Goal: Task Accomplishment & Management: Manage account settings

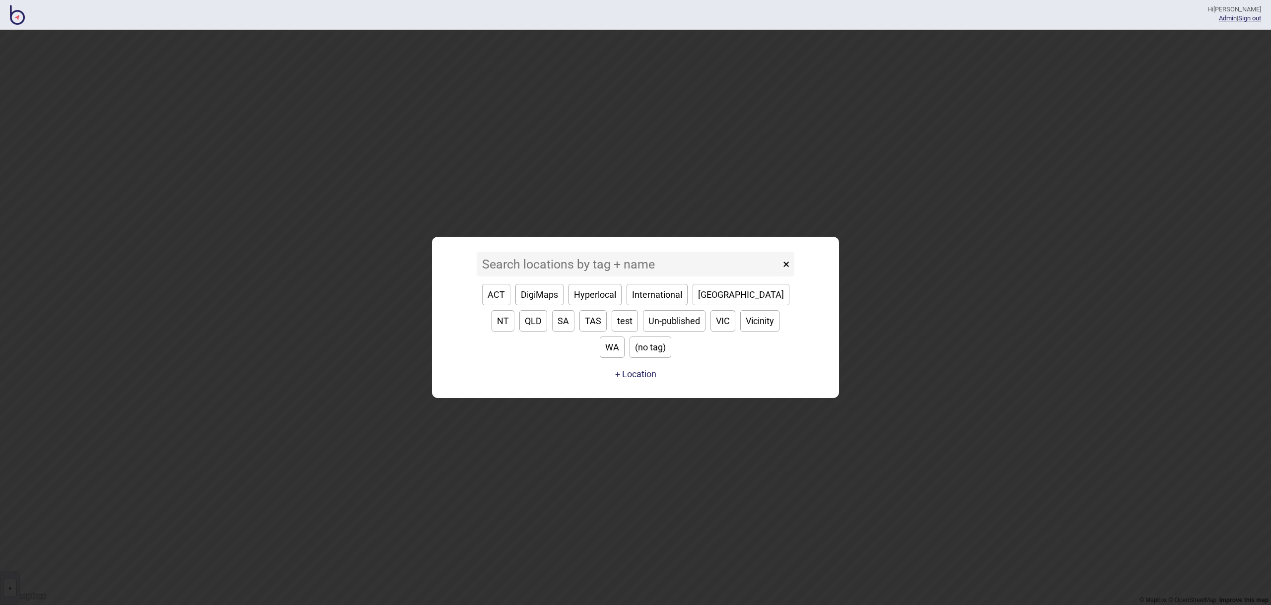
click at [710, 331] on button "VIC" at bounding box center [722, 320] width 25 height 21
type input "VIC"
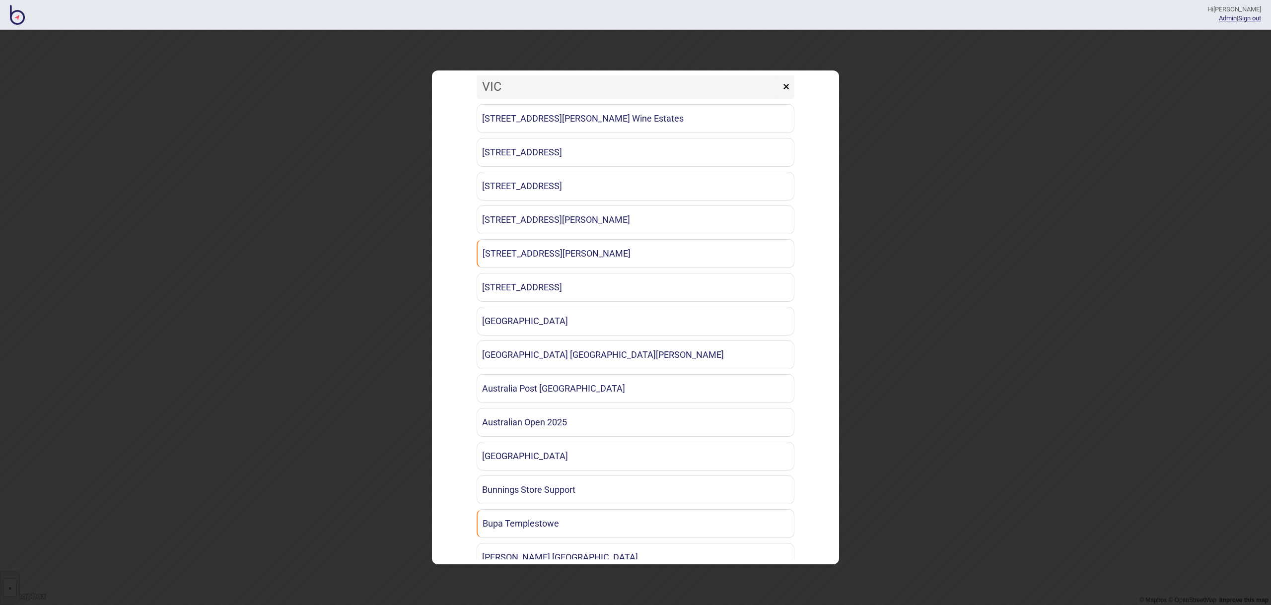
scroll to position [15, 0]
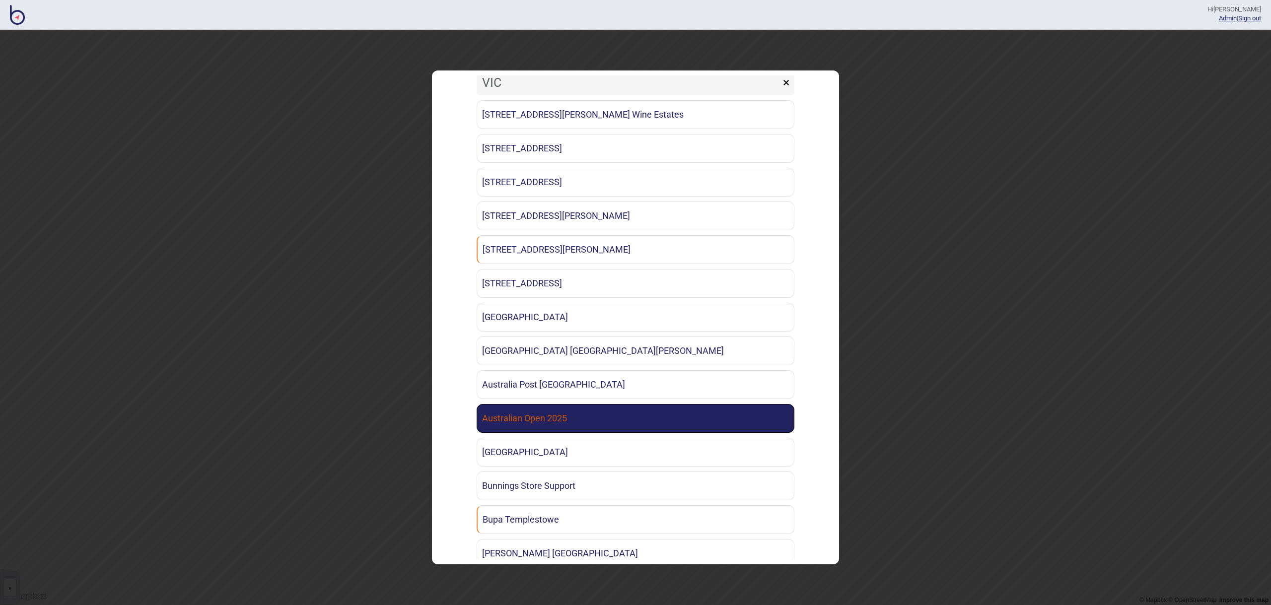
click at [626, 407] on link "Australian Open 2025" at bounding box center [636, 418] width 318 height 29
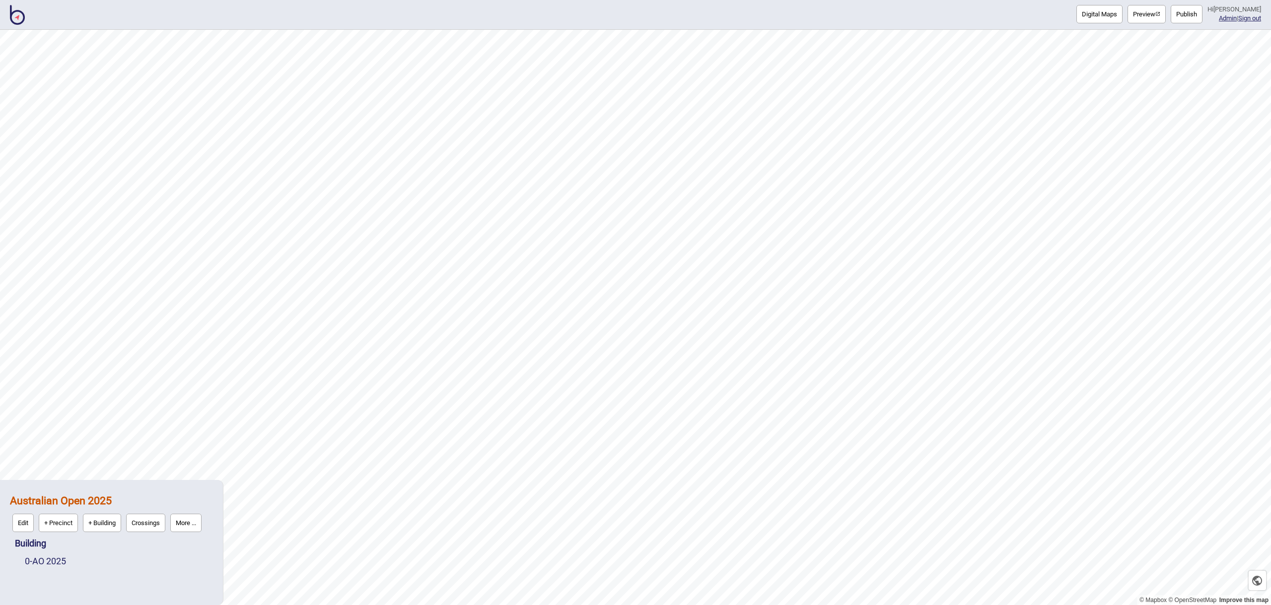
click at [1197, 15] on button "Publish" at bounding box center [1186, 14] width 32 height 18
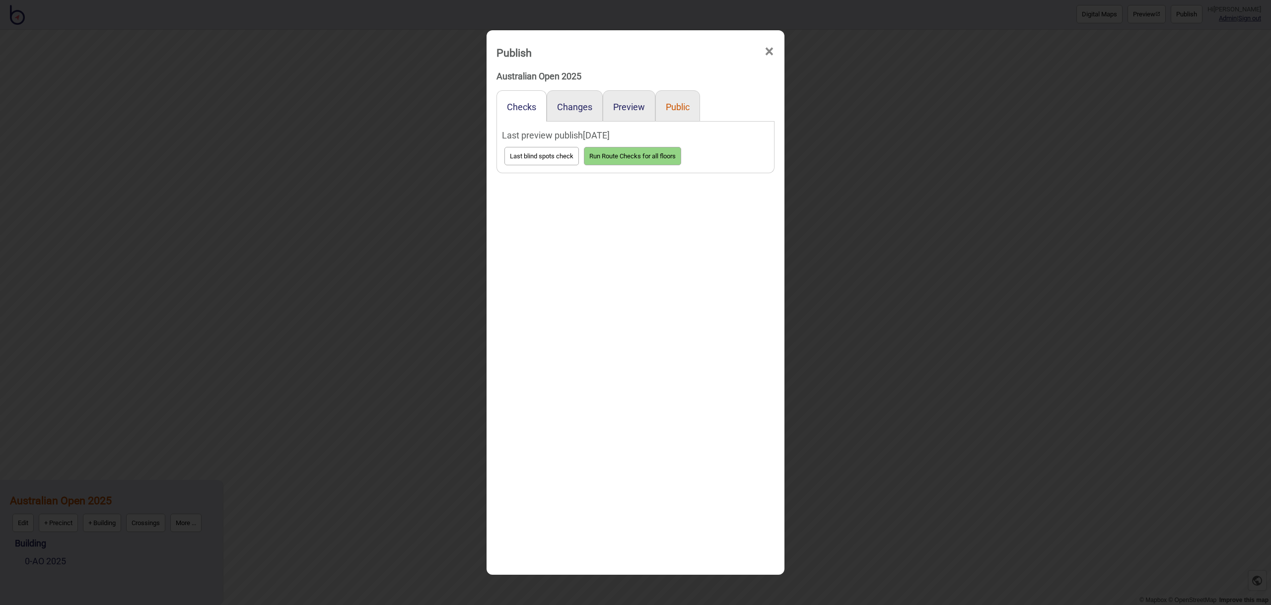
click at [678, 107] on button "Public" at bounding box center [678, 107] width 24 height 10
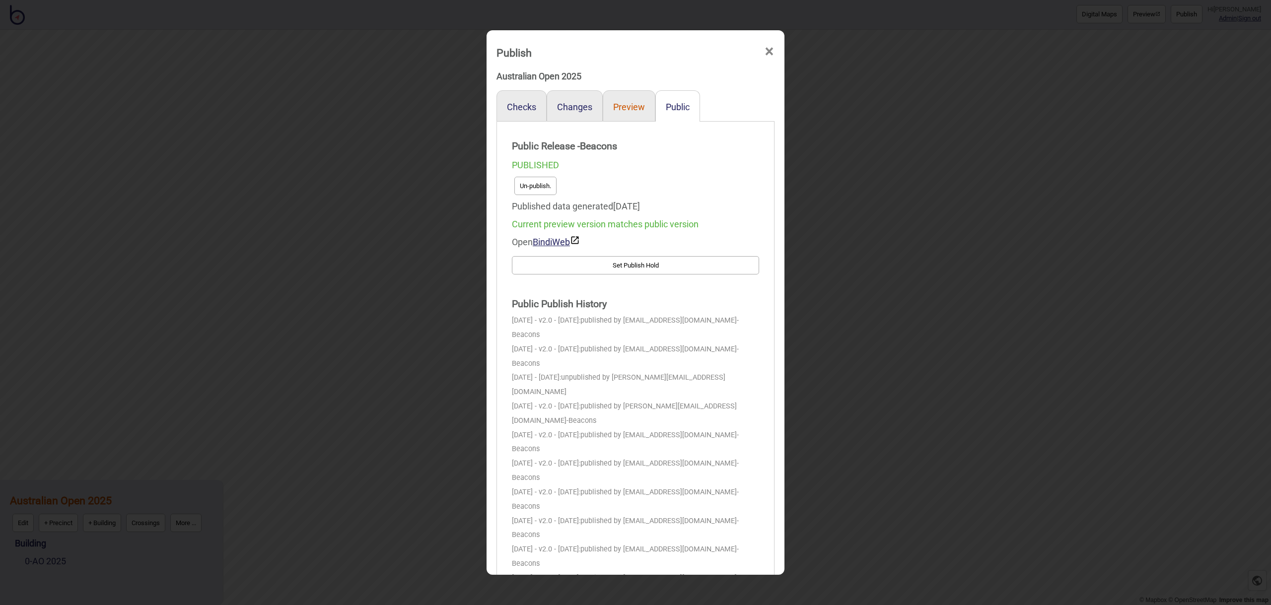
click at [635, 110] on button "Preview" at bounding box center [629, 107] width 32 height 10
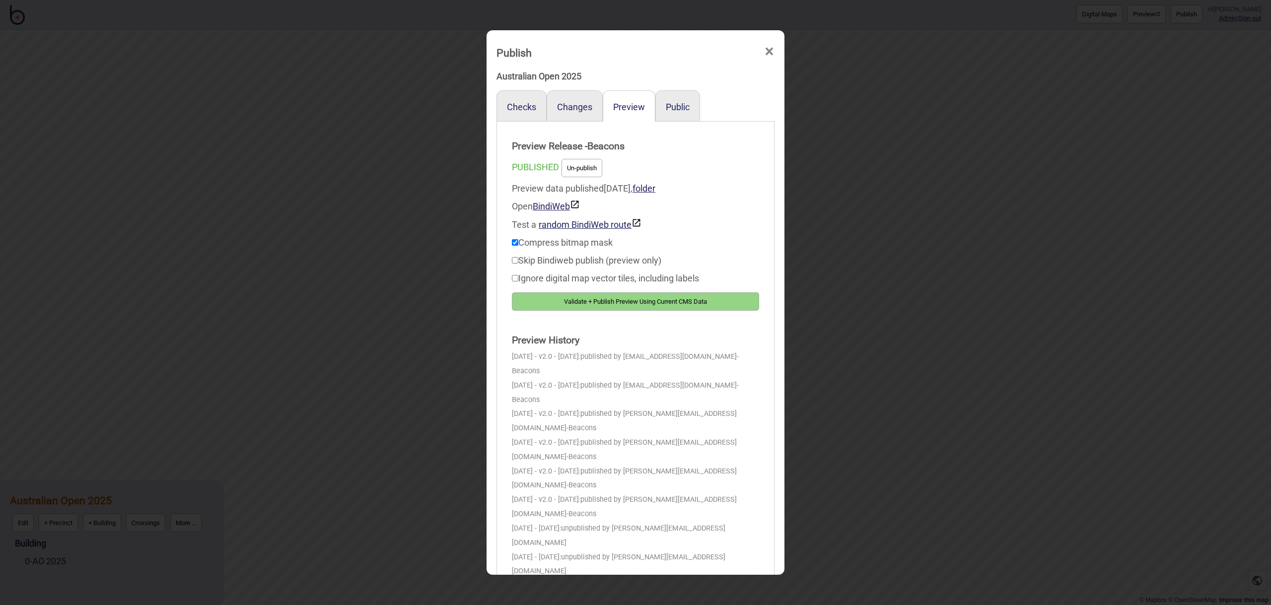
click at [769, 53] on span "×" at bounding box center [769, 51] width 10 height 33
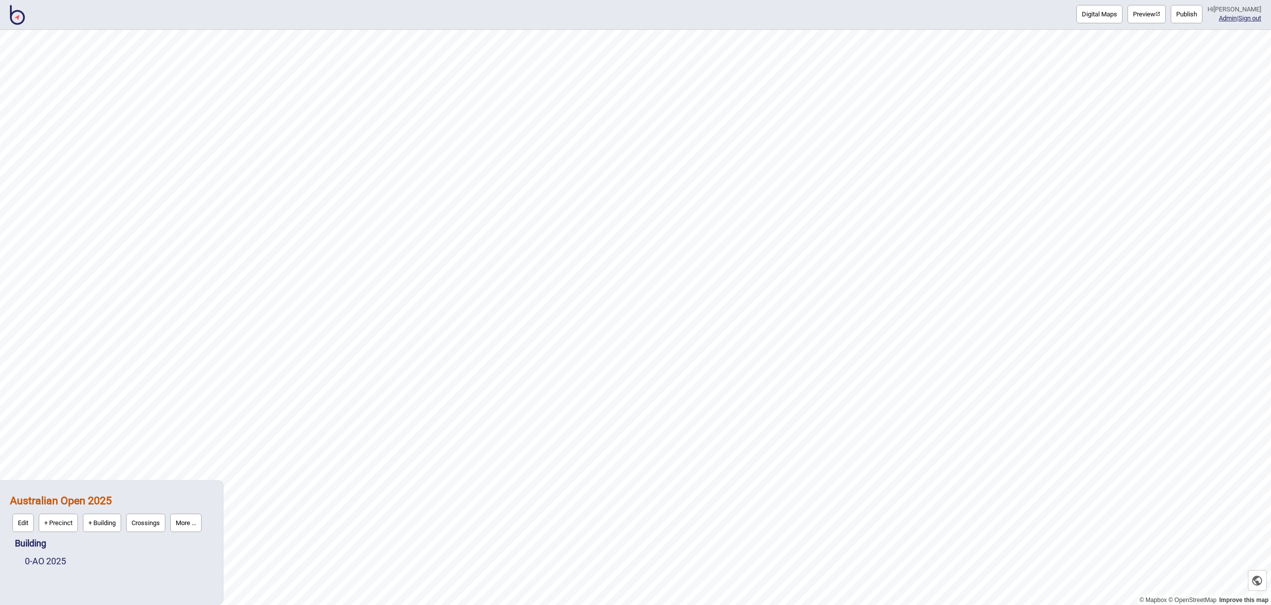
click at [199, 519] on button "More ..." at bounding box center [185, 523] width 31 height 18
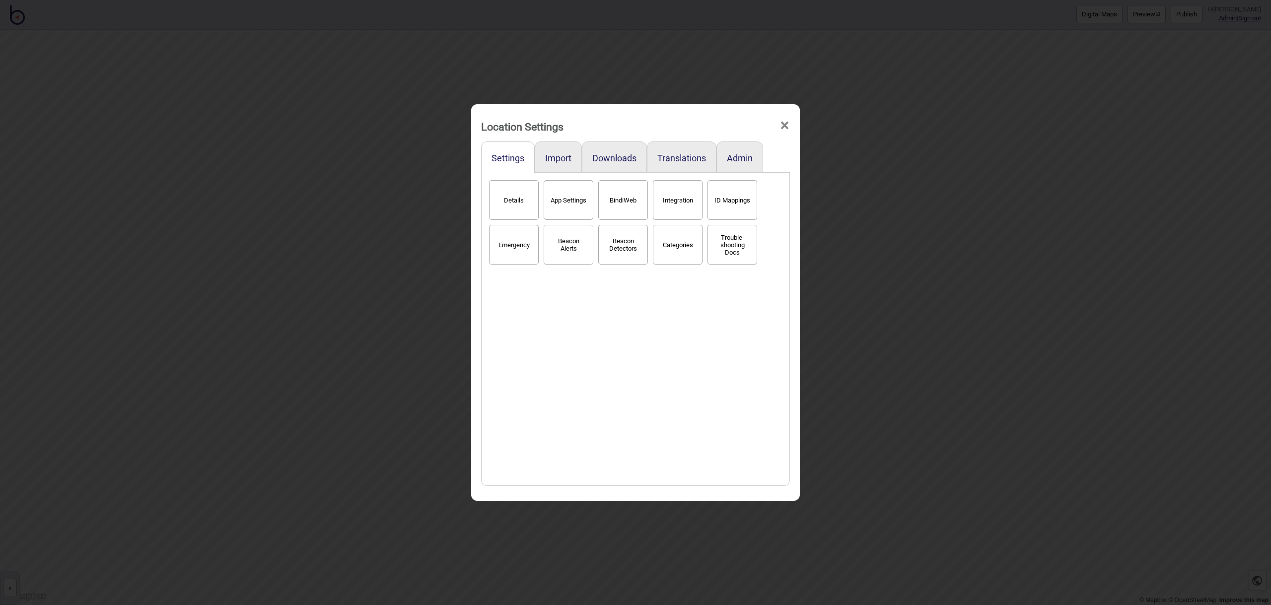
click at [623, 195] on button "BindiWeb" at bounding box center [623, 200] width 50 height 40
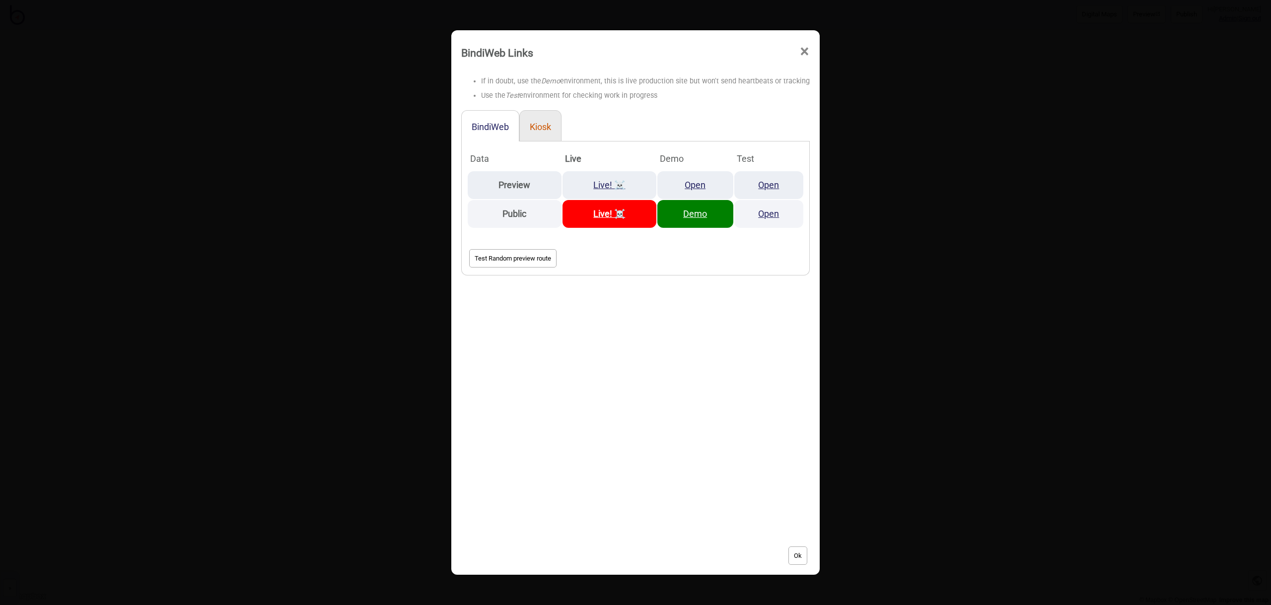
click at [541, 123] on button "Kiosk" at bounding box center [540, 127] width 21 height 10
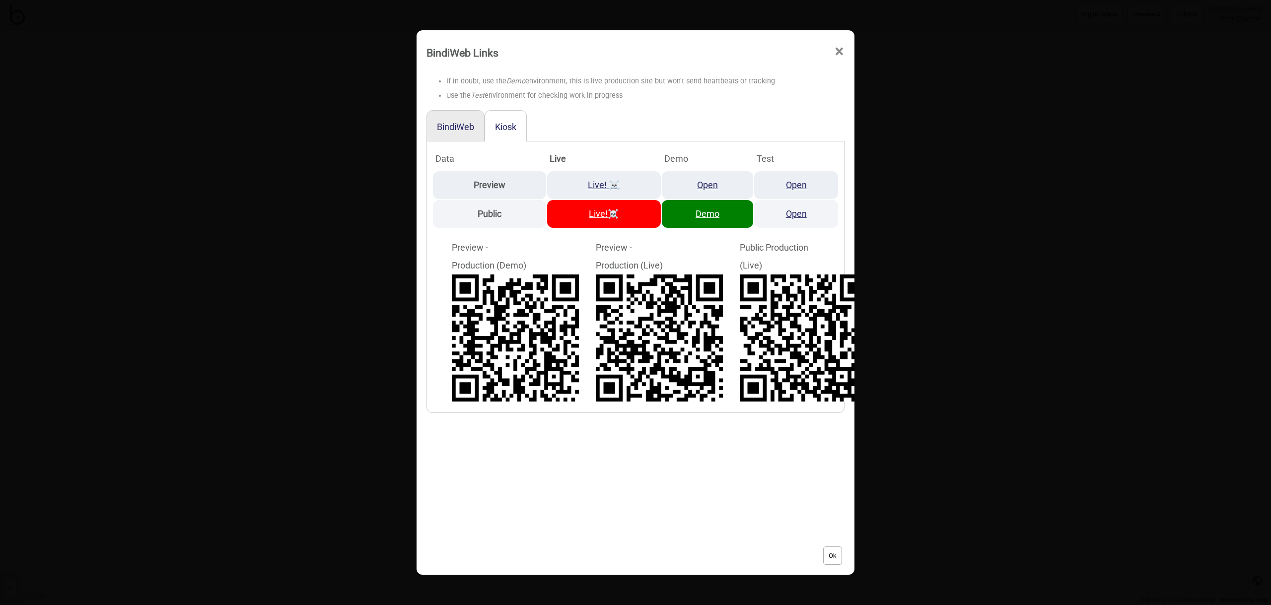
click at [838, 56] on span "×" at bounding box center [839, 51] width 10 height 33
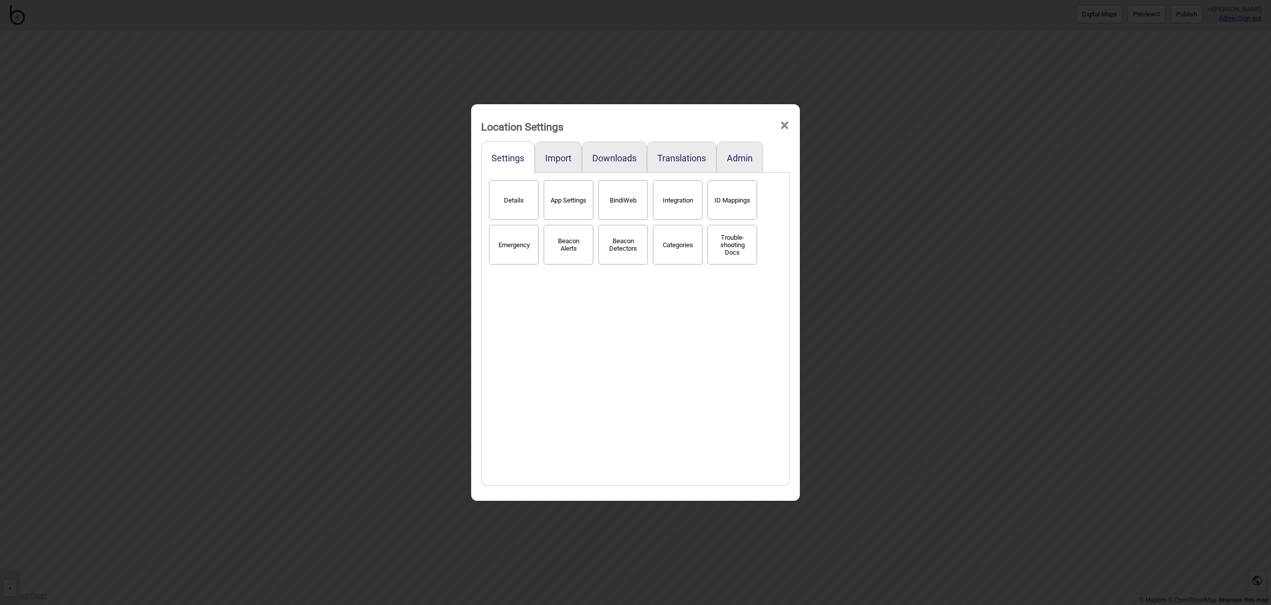
click at [785, 125] on span "×" at bounding box center [784, 125] width 10 height 33
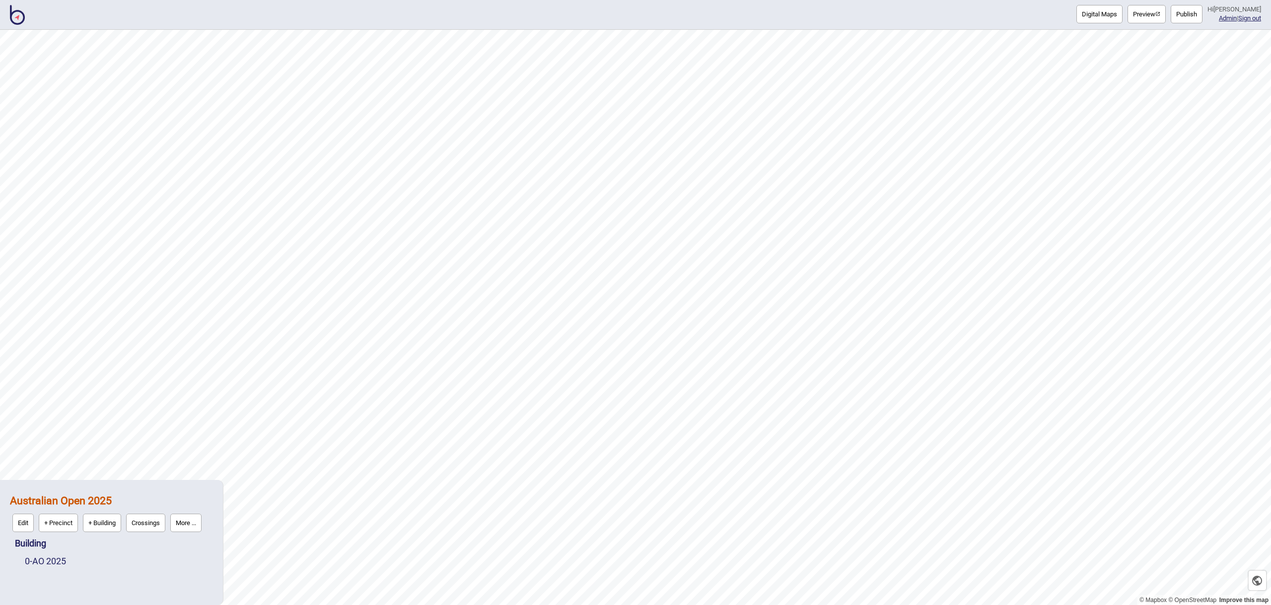
click at [180, 531] on button "More ..." at bounding box center [185, 523] width 31 height 18
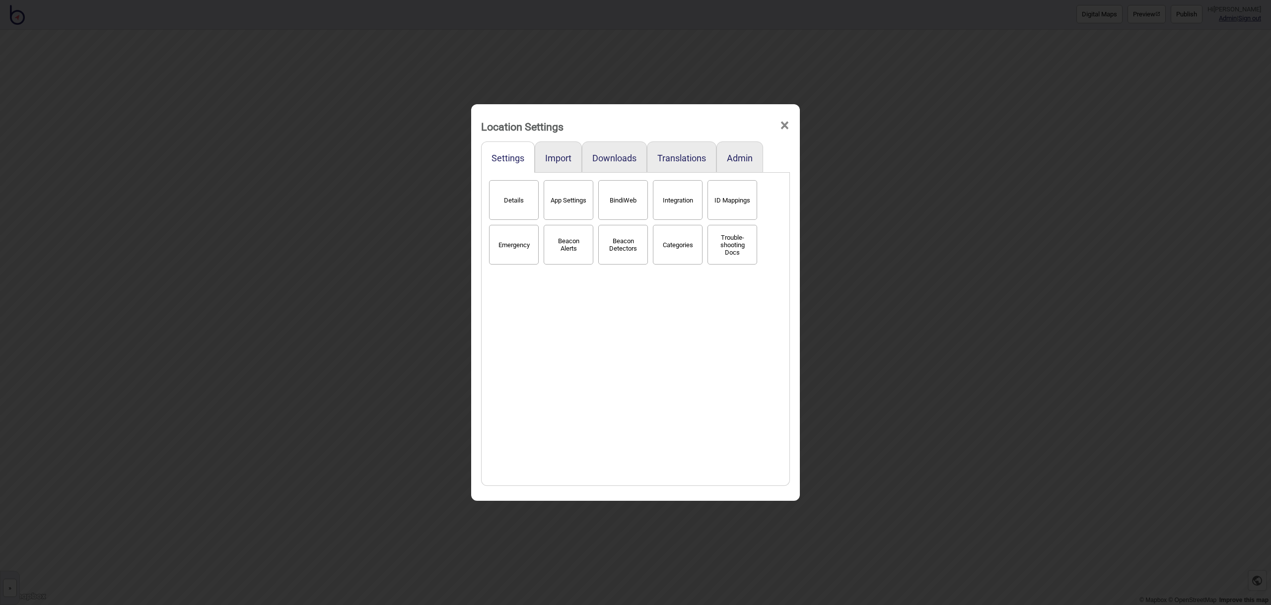
click at [685, 248] on button "Categories" at bounding box center [678, 245] width 50 height 40
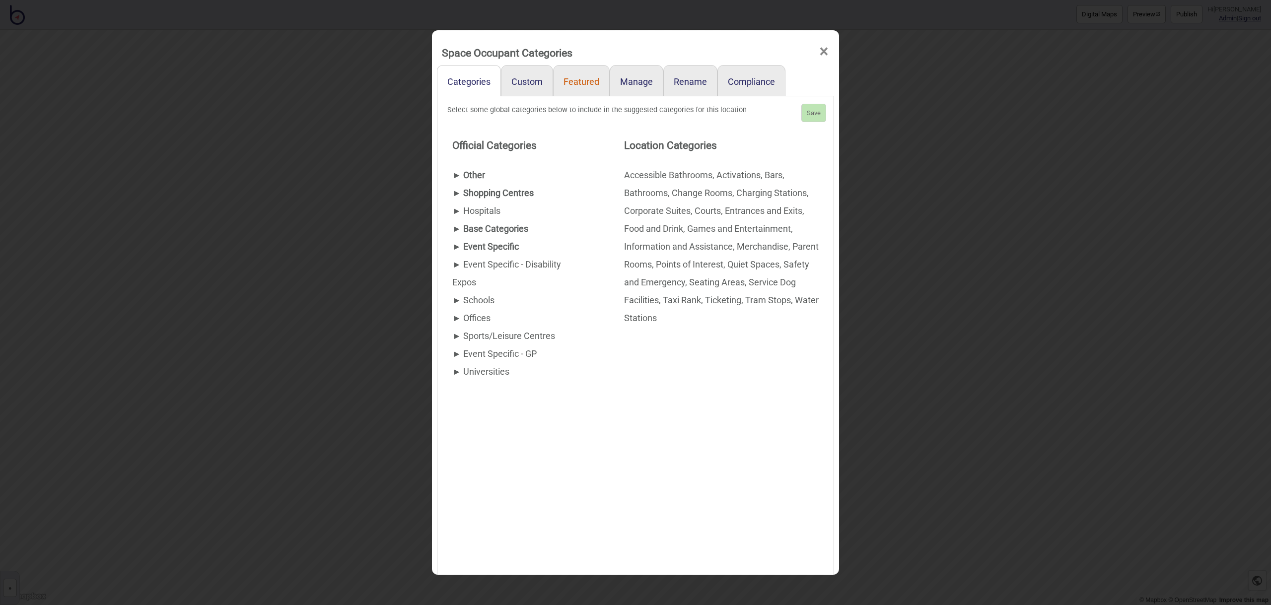
click at [583, 87] on link "Featured" at bounding box center [581, 80] width 57 height 31
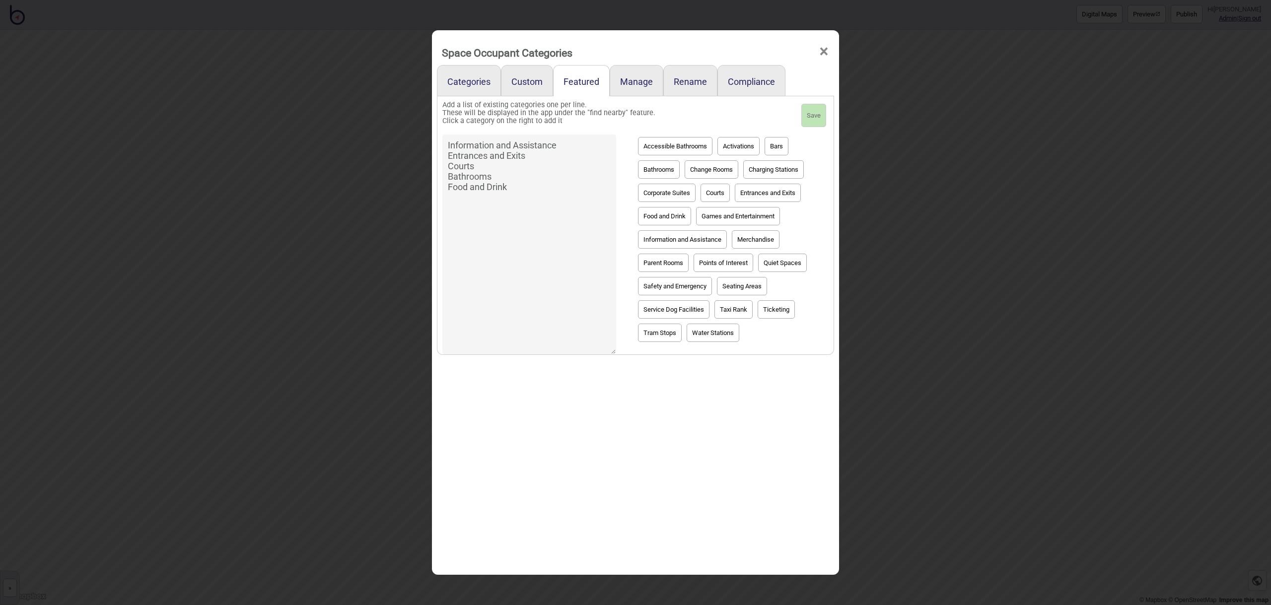
click at [824, 45] on span "×" at bounding box center [824, 51] width 10 height 33
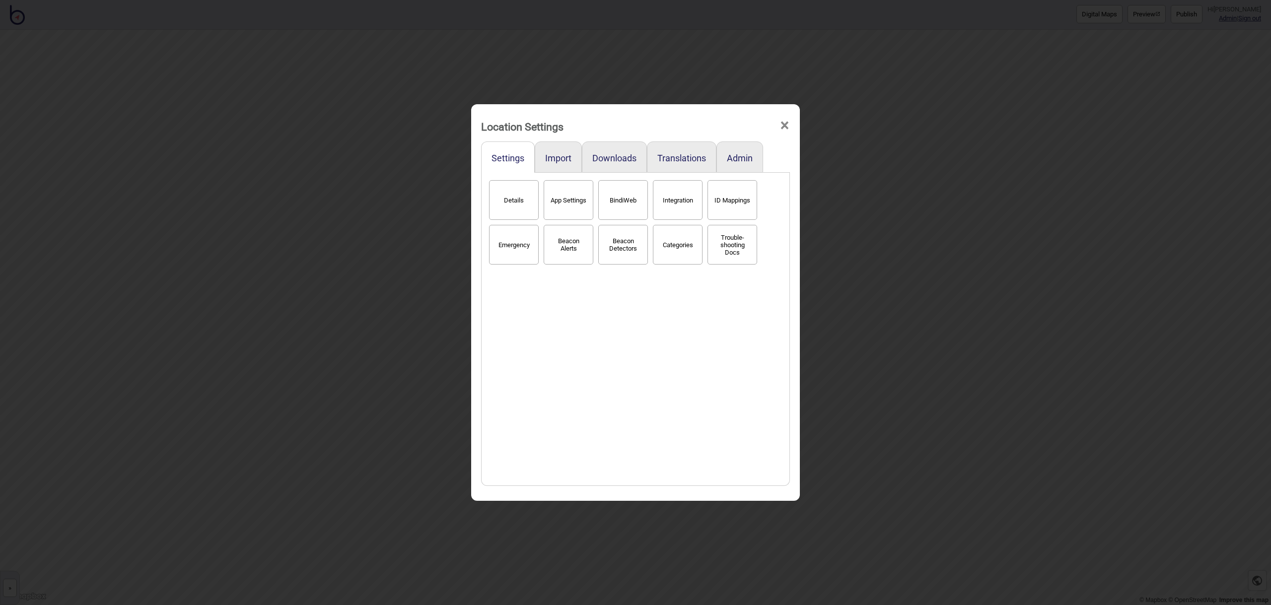
click at [787, 128] on span "×" at bounding box center [784, 125] width 10 height 33
